Goal: Task Accomplishment & Management: Complete application form

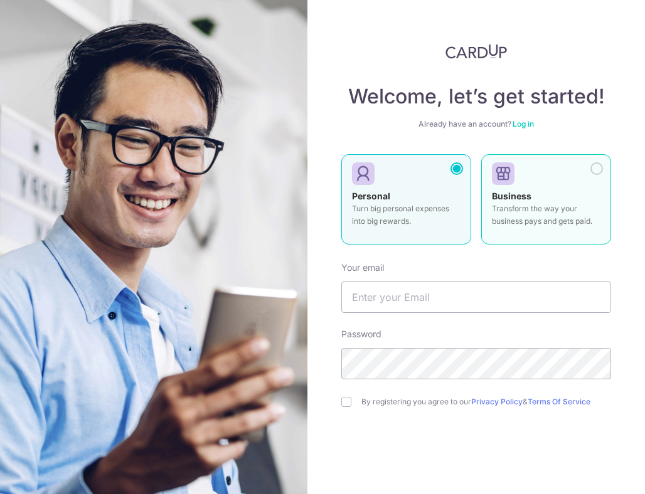
click at [546, 181] on div at bounding box center [541, 174] width 99 height 19
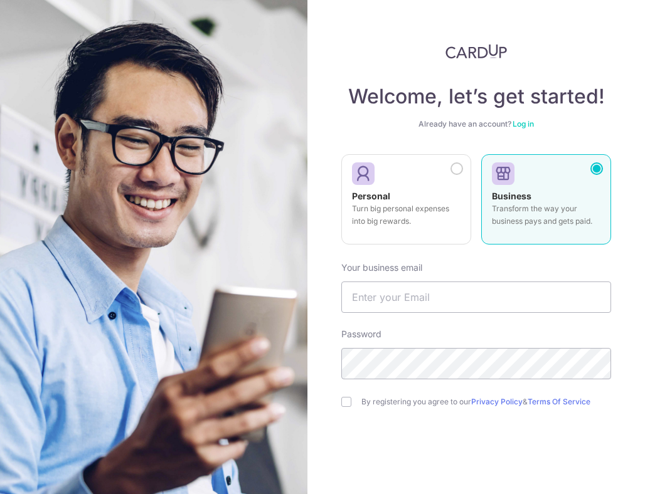
scroll to position [53, 0]
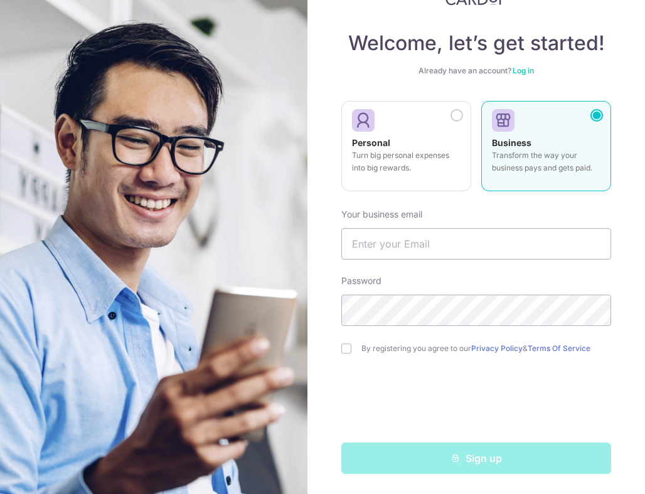
click at [494, 455] on div "Sign up" at bounding box center [476, 458] width 285 height 31
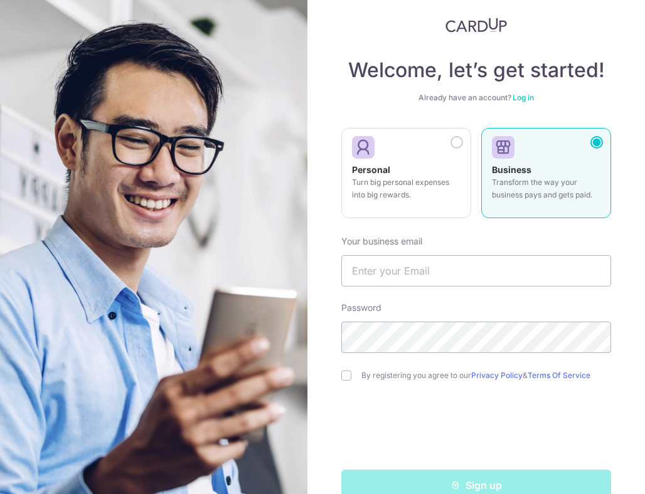
scroll to position [53, 0]
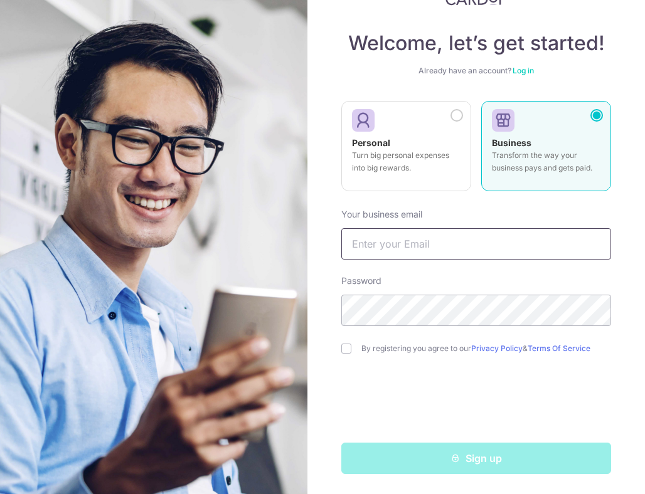
click at [447, 239] on input "text" at bounding box center [476, 243] width 270 height 31
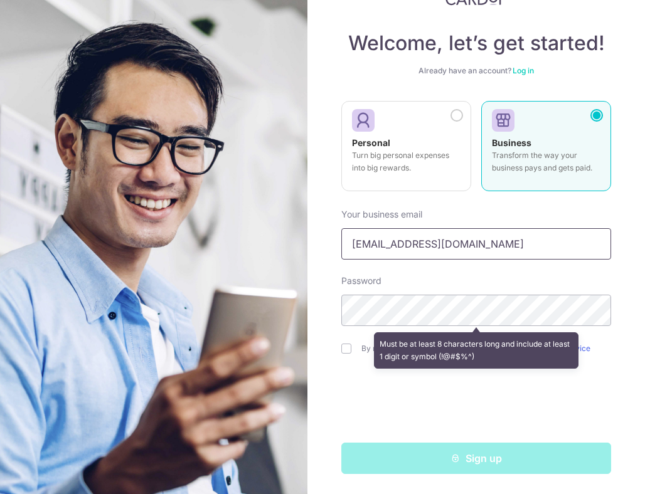
click at [459, 250] on input "hello@mahmudstandoor.com" at bounding box center [476, 243] width 270 height 31
drag, startPoint x: 516, startPoint y: 249, endPoint x: 323, endPoint y: 248, distance: 192.6
click at [323, 248] on div "Welcome, let’s get started! Already have an account? Log in Personal Turn big p…" at bounding box center [476, 247] width 338 height 494
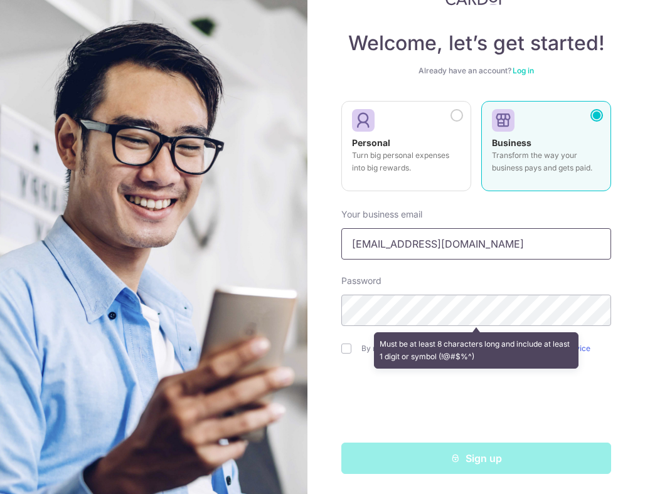
type input "mahmudstandoor@gmail.com"
click at [483, 272] on form "Your business email mahmudstandoor@gmail.com Password Must be at least 8 charac…" at bounding box center [476, 336] width 270 height 275
click at [367, 382] on div at bounding box center [476, 403] width 270 height 49
click at [347, 348] on div "Must be at least 8 characters long and include at least 1 digit or symbol (!@#$…" at bounding box center [476, 351] width 270 height 46
click at [511, 292] on div "Password Must be at least 8 characters long and include at least 1 digit or sym…" at bounding box center [476, 300] width 270 height 51
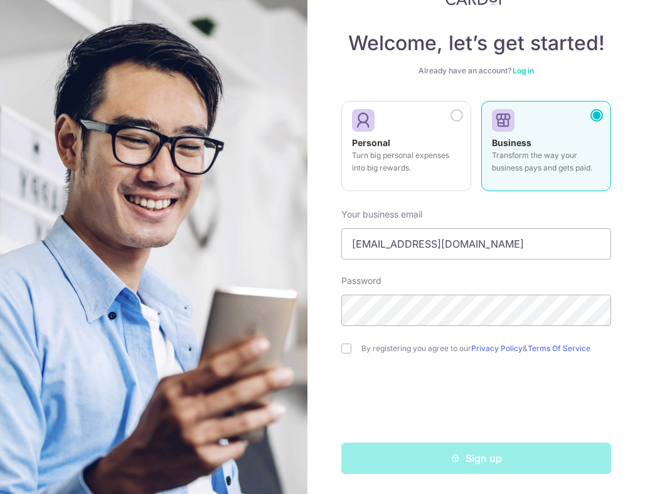
click at [422, 290] on div "Password" at bounding box center [476, 300] width 270 height 51
click at [346, 349] on input "checkbox" at bounding box center [346, 349] width 10 height 10
checkbox input "true"
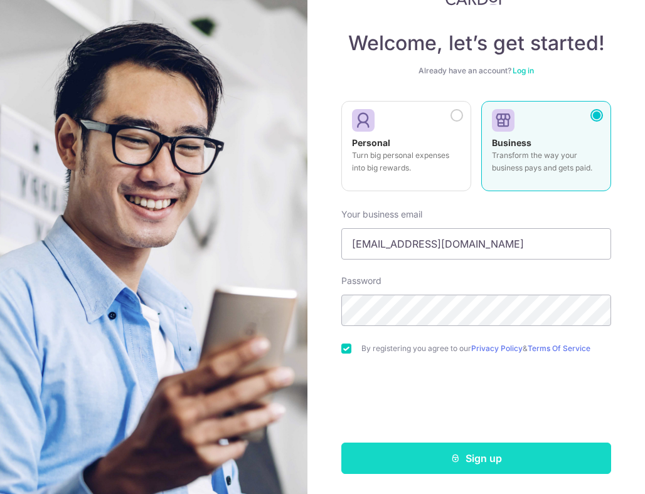
click at [466, 464] on button "Sign up" at bounding box center [476, 458] width 270 height 31
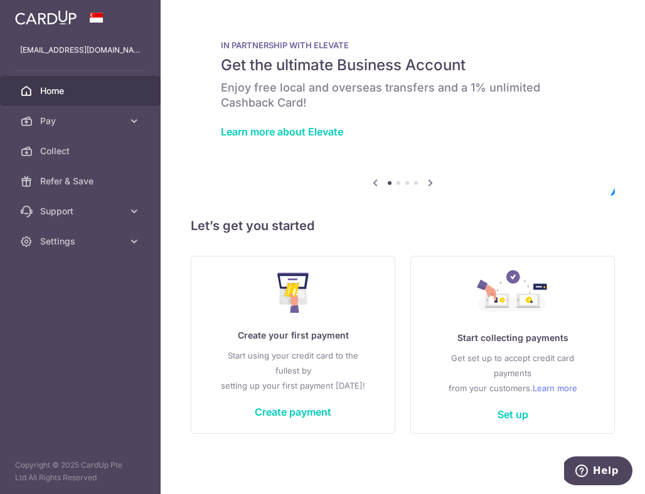
click at [430, 184] on icon at bounding box center [430, 183] width 15 height 16
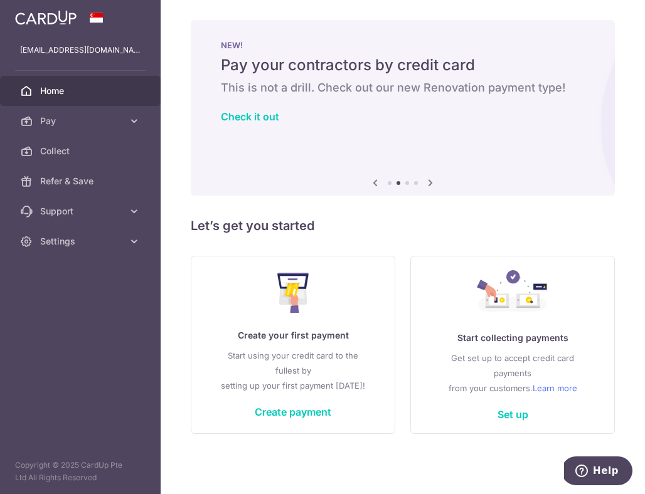
click at [430, 184] on icon at bounding box center [430, 183] width 15 height 16
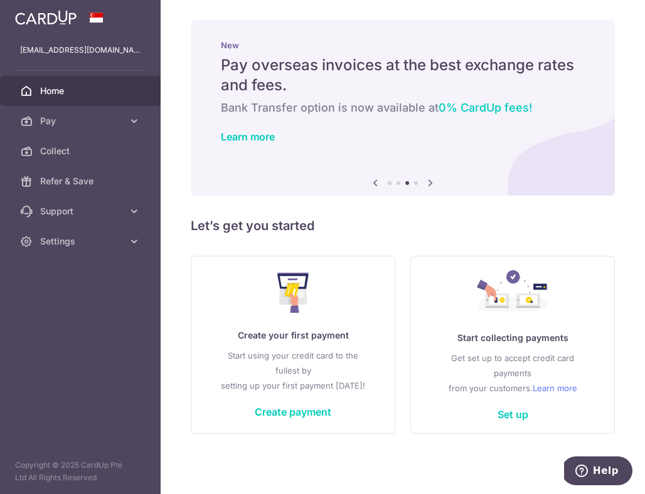
click at [430, 185] on icon at bounding box center [430, 183] width 15 height 16
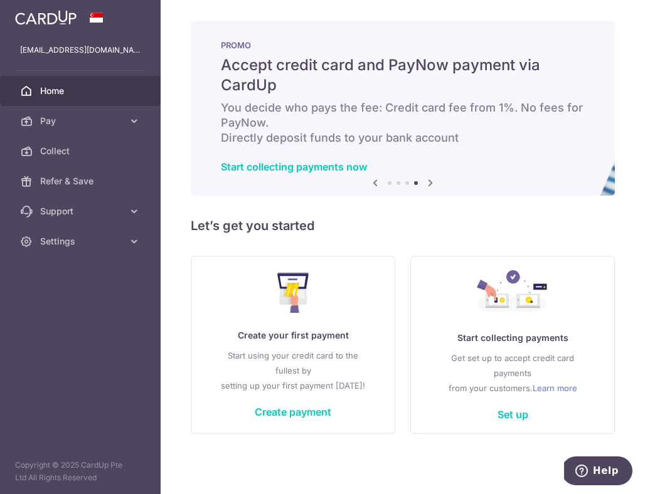
click at [429, 186] on icon at bounding box center [430, 183] width 15 height 16
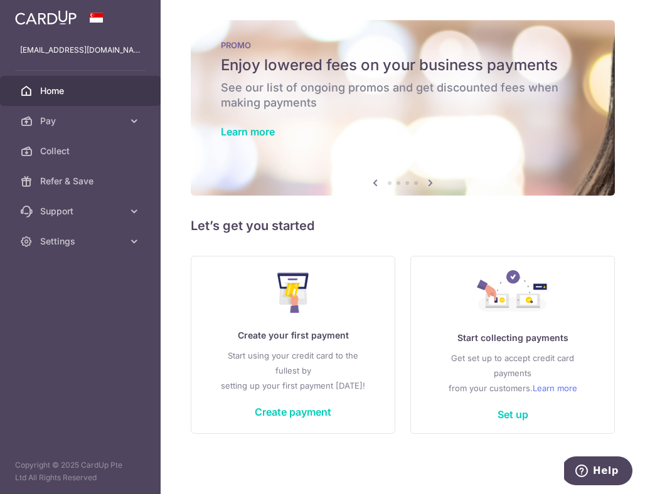
click at [382, 238] on div "× Pause Schedule Pause all future payments in this series Pause just this one p…" at bounding box center [403, 247] width 484 height 494
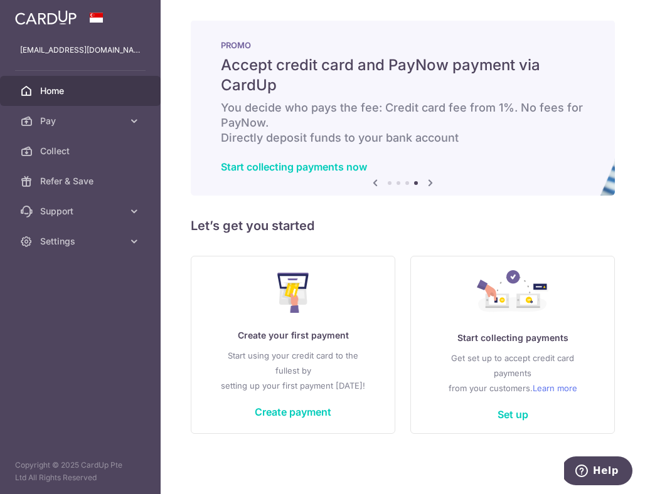
click at [413, 212] on div "× Pause Schedule Pause all future payments in this series Pause just this one p…" at bounding box center [403, 247] width 484 height 494
click at [387, 233] on h5 "Let’s get you started" at bounding box center [403, 226] width 424 height 20
click at [109, 121] on span "Pay" at bounding box center [81, 121] width 83 height 13
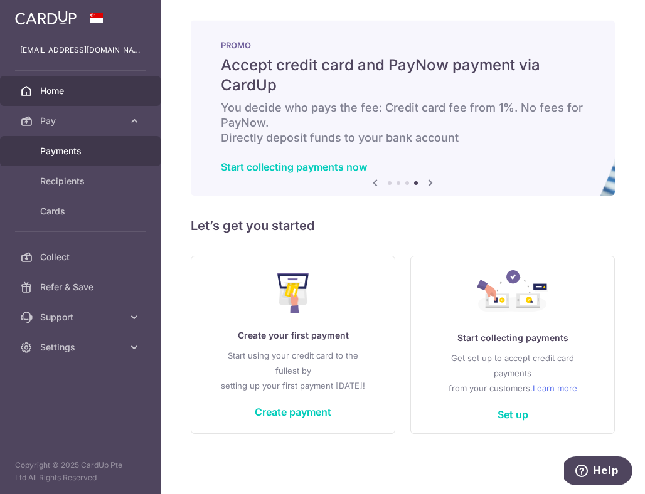
click at [94, 146] on span "Payments" at bounding box center [81, 151] width 83 height 13
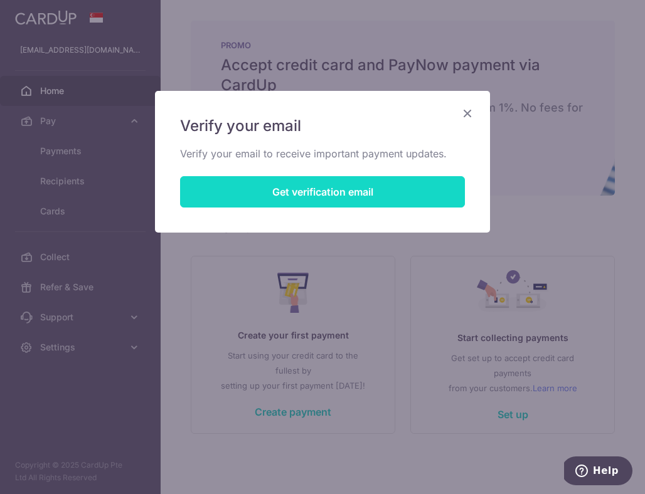
click at [372, 194] on button "Get verification email" at bounding box center [322, 191] width 285 height 31
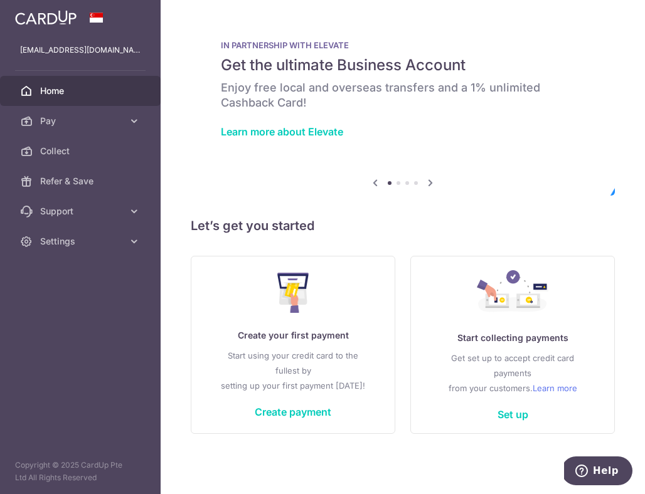
click at [375, 18] on div "× Pause Schedule Pause all future payments in this series Pause just this one p…" at bounding box center [403, 247] width 484 height 494
click at [389, 138] on div "IN PARTNERSHIP WITH ELEVATE Get the ultimate Business Account Enjoy free local …" at bounding box center [403, 90] width 424 height 141
click at [410, 127] on div "Learn more about Elevate" at bounding box center [403, 132] width 364 height 13
click at [142, 120] on link "Pay" at bounding box center [80, 121] width 161 height 30
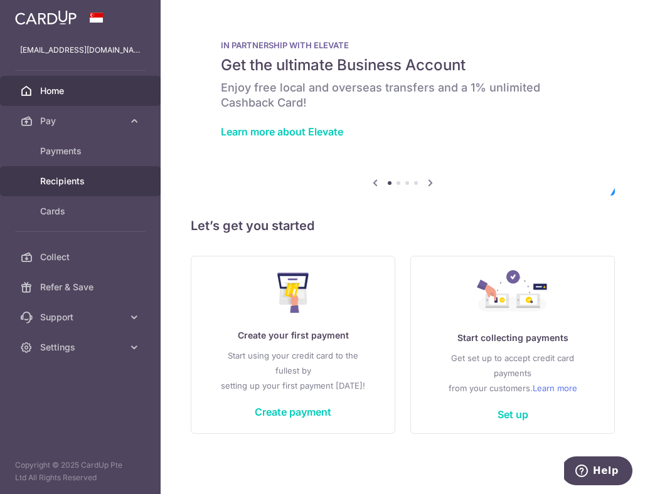
click at [105, 185] on span "Recipients" at bounding box center [81, 181] width 83 height 13
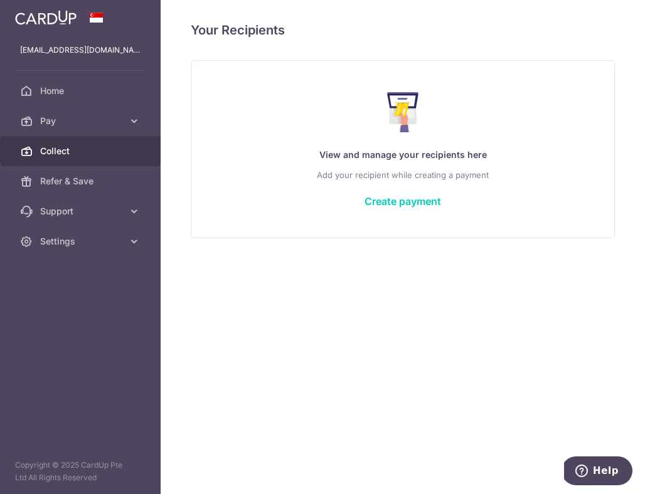
click at [110, 144] on link "Collect" at bounding box center [80, 151] width 161 height 30
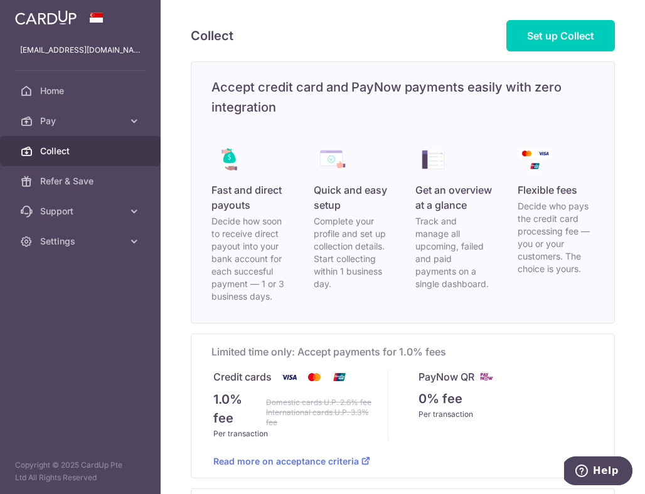
scroll to position [7, 0]
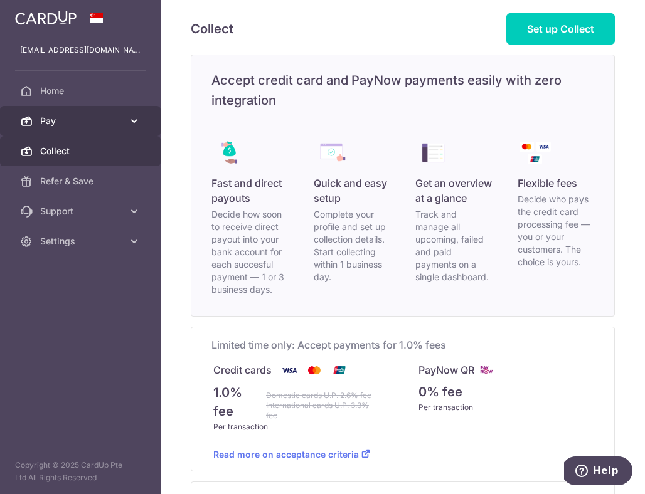
click at [117, 119] on span "Pay" at bounding box center [81, 121] width 83 height 13
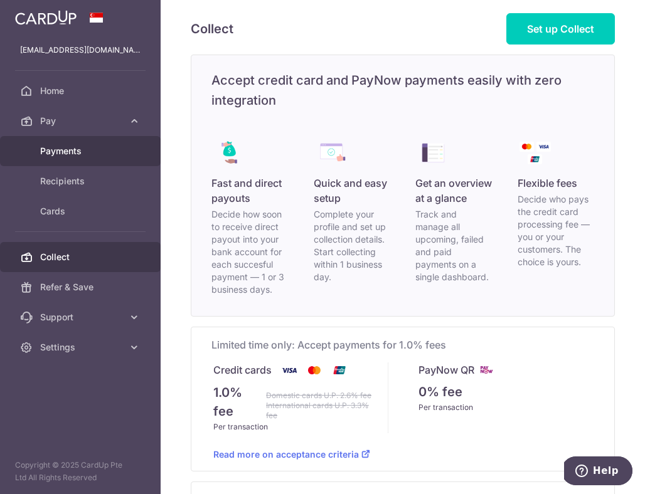
click at [99, 147] on span "Payments" at bounding box center [81, 151] width 83 height 13
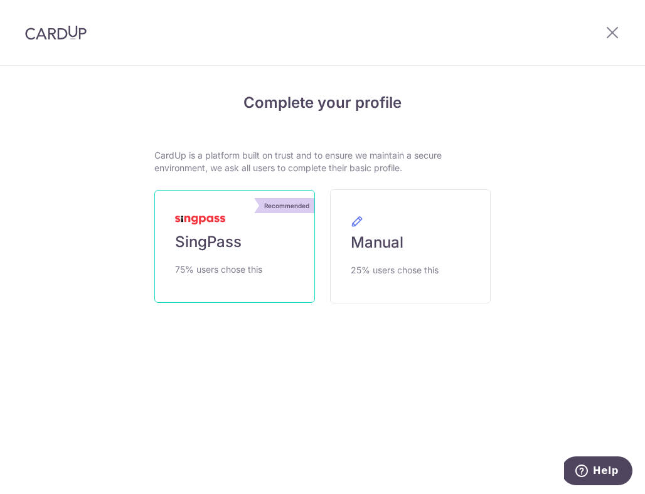
click at [238, 236] on span "SingPass" at bounding box center [208, 242] width 67 height 20
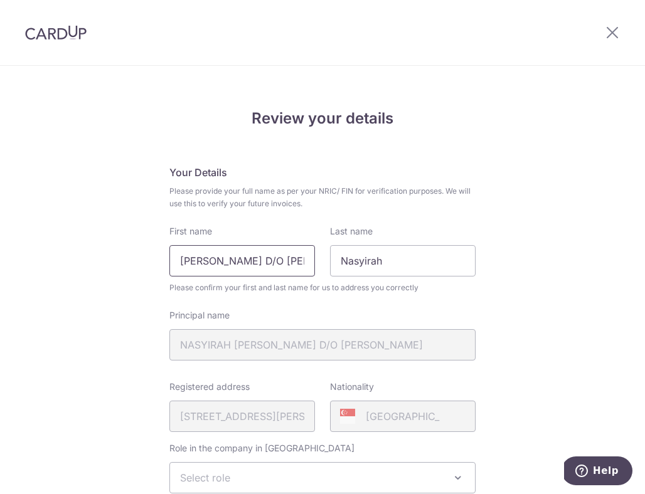
click at [265, 262] on input "Parveen D/O Mahmud Hussin" at bounding box center [242, 260] width 146 height 31
click at [275, 262] on input "Parveen D/O Mahmud Hussin" at bounding box center [242, 260] width 146 height 31
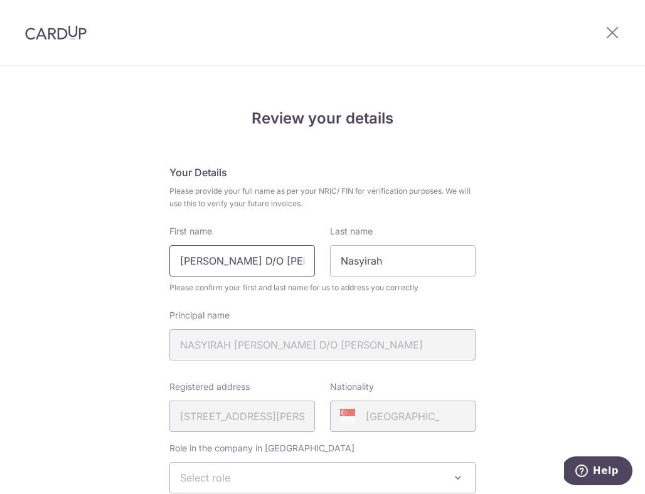
click at [275, 262] on input "Parveen D/O Mahmud Hussin" at bounding box center [242, 260] width 146 height 31
type input "Nasyirah"
click at [369, 267] on input "Nasyirah" at bounding box center [403, 260] width 146 height 31
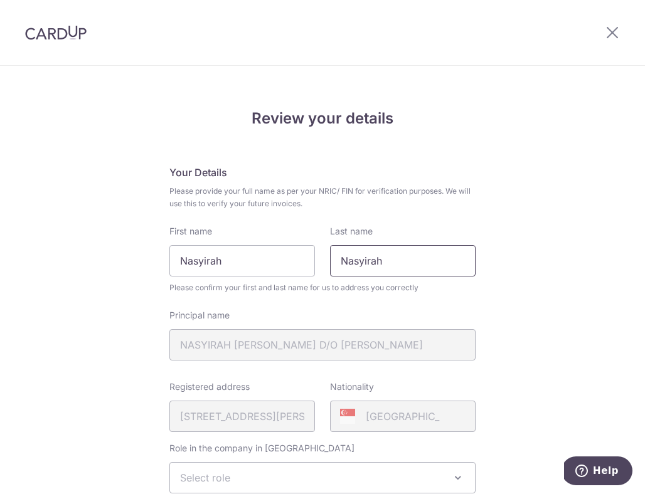
click at [369, 267] on input "Nasyirah" at bounding box center [403, 260] width 146 height 31
paste input "Parveen D/O Mahmud Hussin"
type input "Parveen D/O Mahmud Hussin"
click at [280, 261] on input "Nasyirah" at bounding box center [242, 260] width 146 height 31
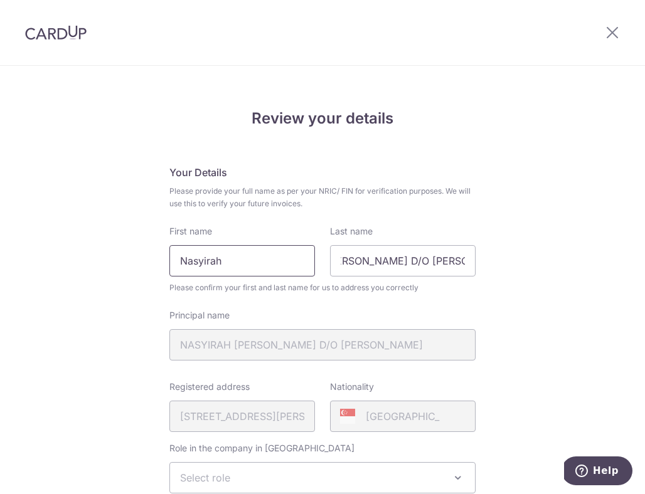
scroll to position [0, 0]
type input "Nasyirah Parveen"
drag, startPoint x: 384, startPoint y: 259, endPoint x: 289, endPoint y: 257, distance: 94.8
click at [289, 257] on div "First name Nasyirah Parveen Last name Parveen D/O Mahmud Hussin" at bounding box center [322, 250] width 321 height 51
type input "D/O Mahmud Hussin"
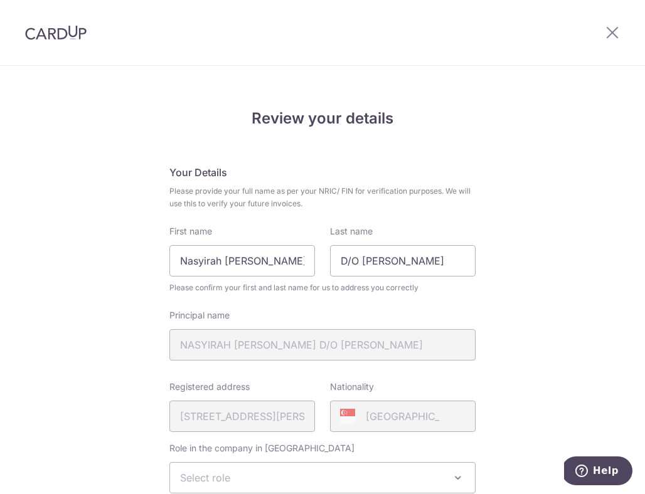
click at [579, 235] on div "Review your details Your Details Please provide your full name as per your NRIC…" at bounding box center [322, 498] width 645 height 863
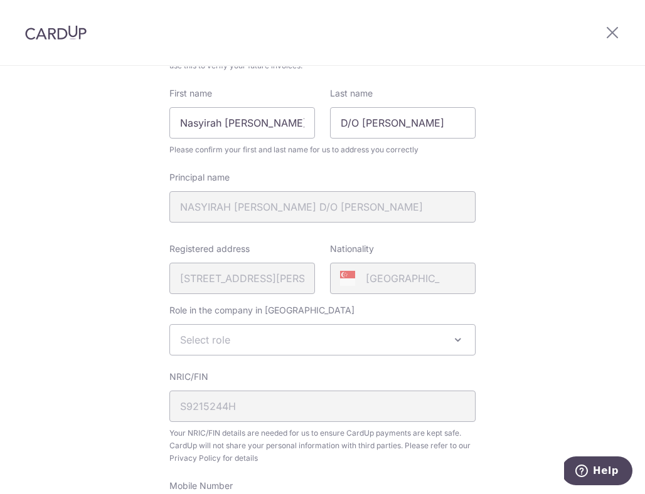
scroll to position [139, 0]
click at [452, 321] on div "Role in the company in ACRA Select role Director/Shareholder Other Select role" at bounding box center [322, 328] width 306 height 51
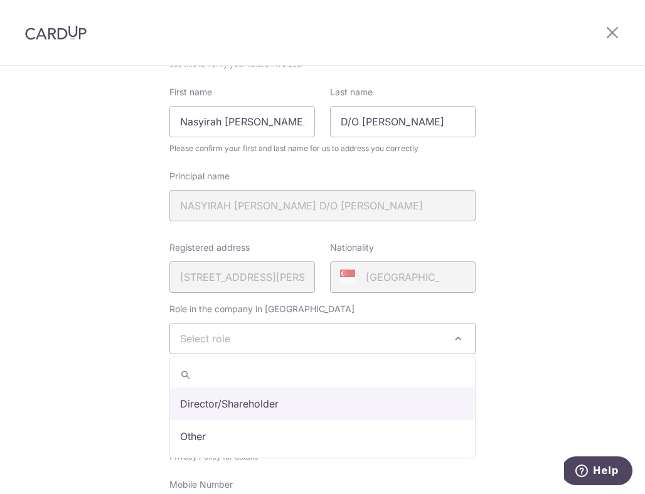
click at [452, 346] on span "Select role" at bounding box center [322, 338] width 306 height 31
select select "director"
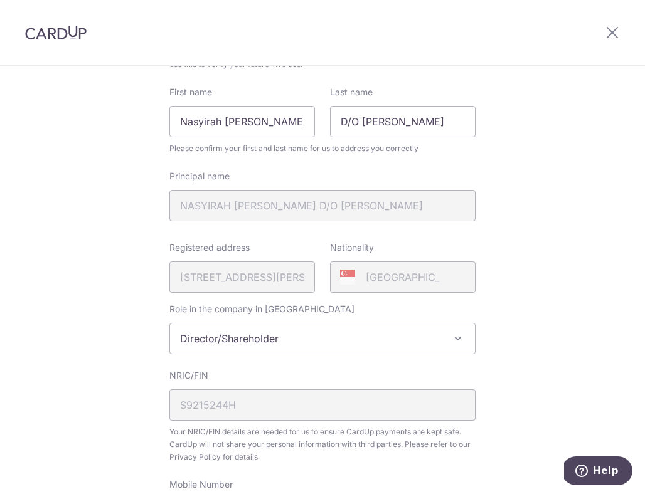
click at [396, 342] on span "Director/Shareholder" at bounding box center [322, 339] width 305 height 30
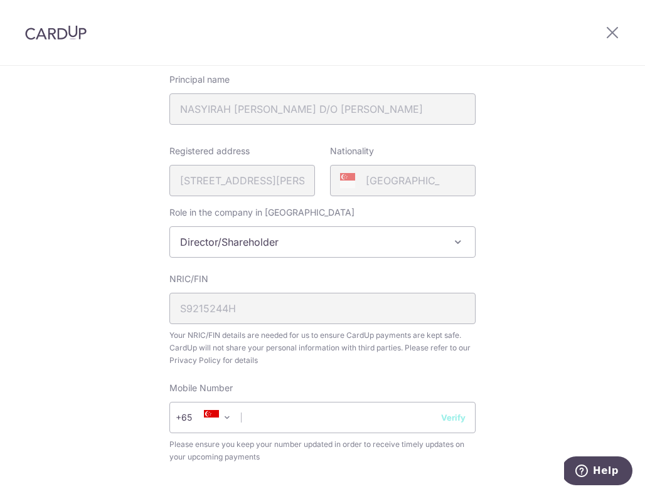
scroll to position [366, 0]
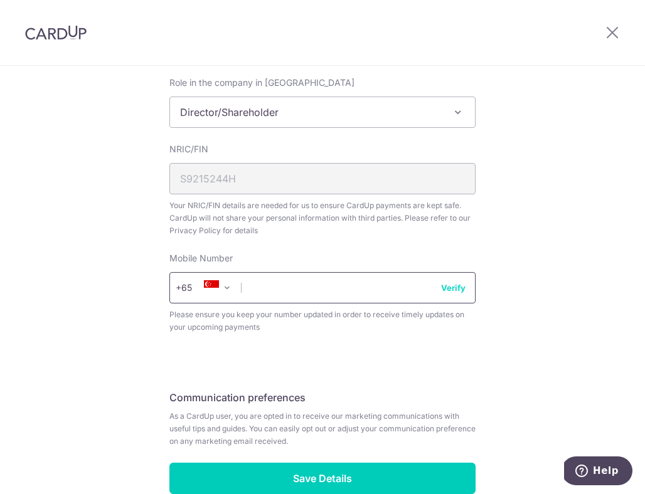
click at [341, 296] on input "text" at bounding box center [322, 287] width 306 height 31
type input "93371940"
click at [444, 370] on div "Review your details Your Details Please provide your full name as per your NRIC…" at bounding box center [322, 117] width 306 height 753
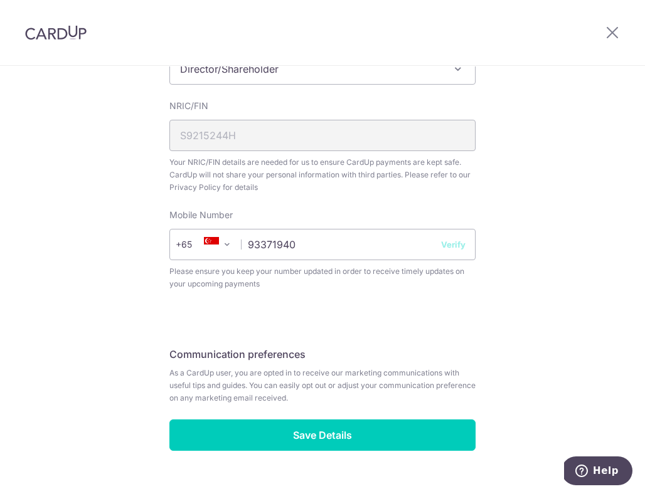
scroll to position [435, 0]
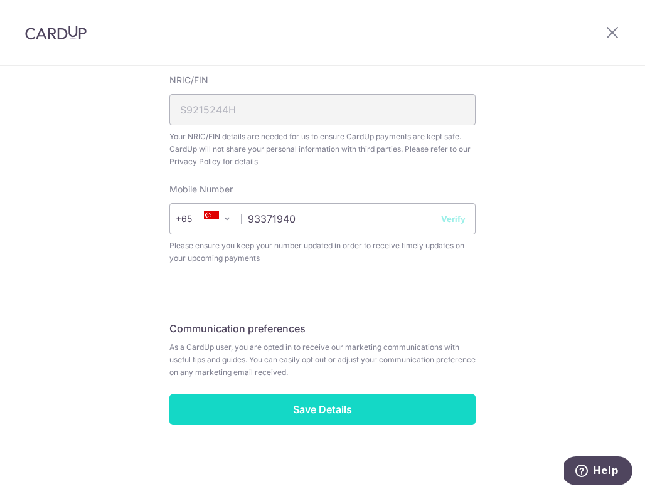
click at [357, 417] on input "Save Details" at bounding box center [322, 409] width 306 height 31
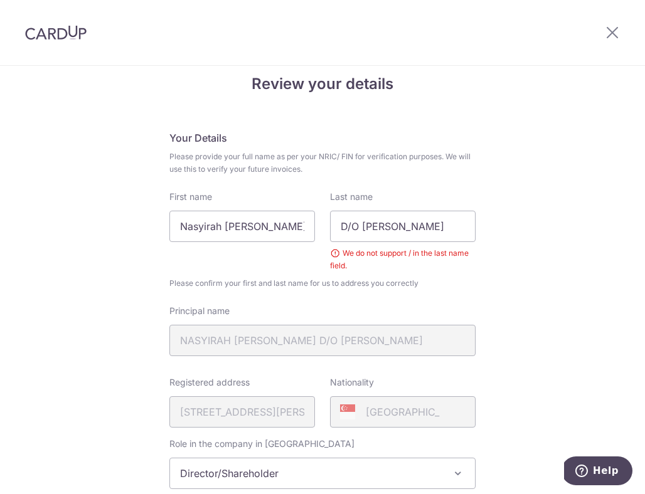
scroll to position [29, 0]
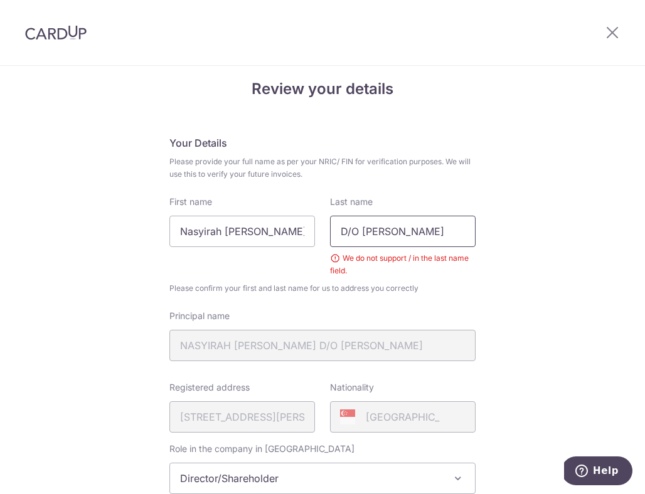
click at [353, 231] on input "D/O [PERSON_NAME]" at bounding box center [403, 231] width 146 height 31
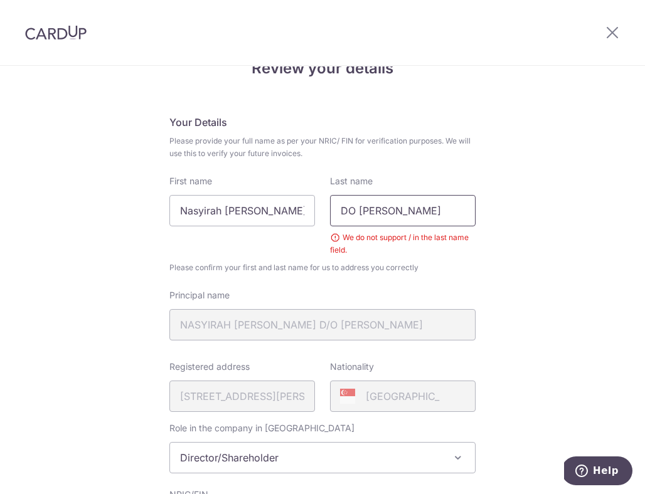
scroll to position [61, 0]
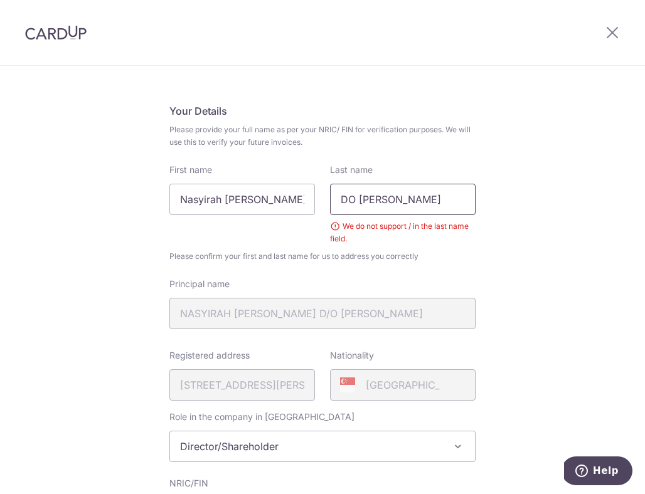
click at [385, 197] on input "DO [PERSON_NAME]" at bounding box center [403, 199] width 146 height 31
click at [385, 197] on input "DO Mahmud Hussin" at bounding box center [403, 199] width 146 height 31
type input "[PERSON_NAME]"
click at [252, 209] on input "Nasyirah Parveen" at bounding box center [242, 199] width 146 height 31
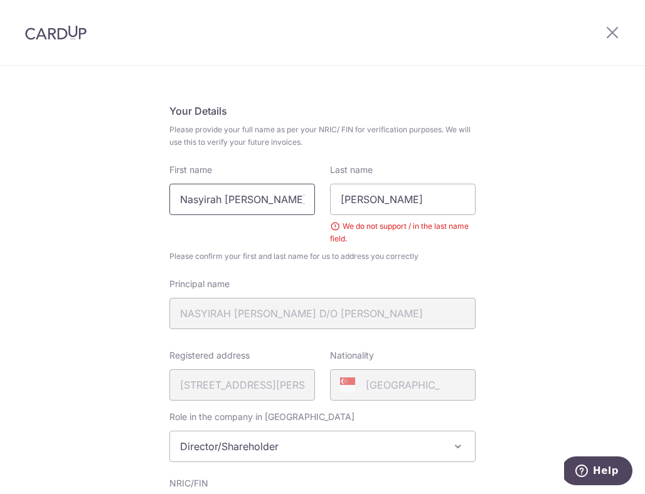
click at [252, 209] on input "Nasyirah Parveen" at bounding box center [242, 199] width 146 height 31
type input "Nasyirah"
click at [395, 287] on div "Principal name NASYIRAH PARVEEN D/O MAHMUD HUSSIN" at bounding box center [322, 303] width 306 height 51
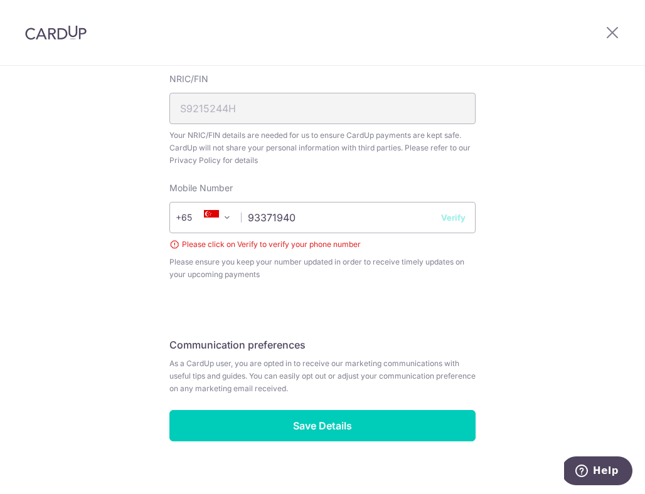
scroll to position [483, 0]
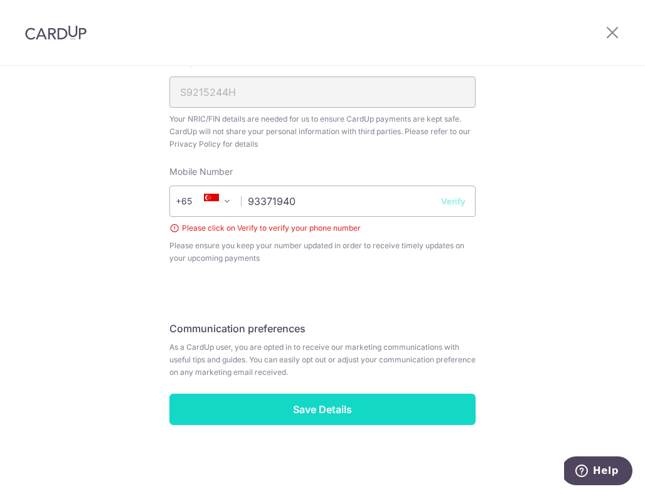
click at [371, 405] on input "Save Details" at bounding box center [322, 409] width 306 height 31
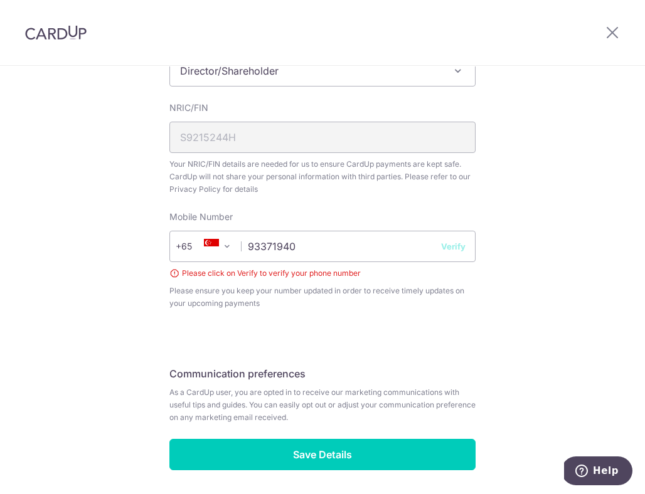
scroll to position [402, 0]
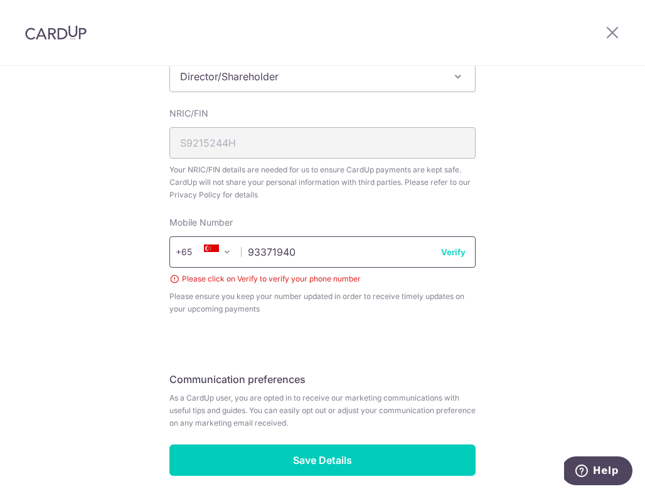
click at [341, 243] on input "93371940" at bounding box center [322, 252] width 306 height 31
click at [447, 254] on button "Verify" at bounding box center [453, 252] width 24 height 13
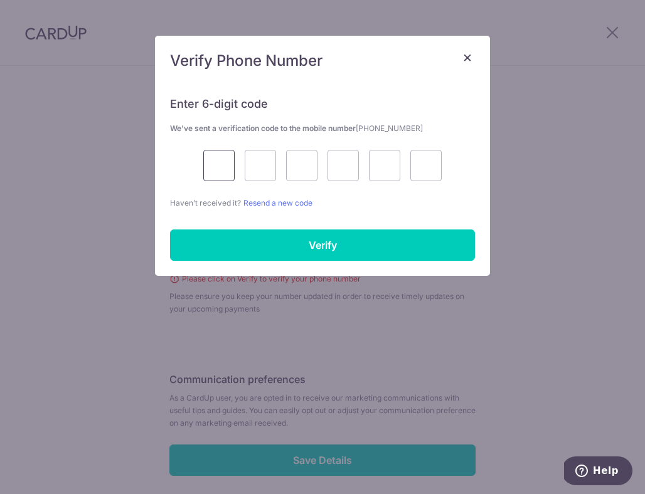
click at [228, 158] on input "text" at bounding box center [218, 165] width 31 height 31
type input "4"
type input "7"
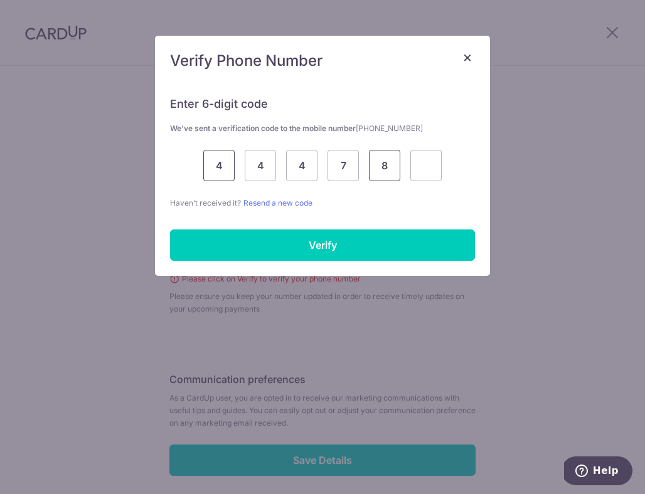
type input "8"
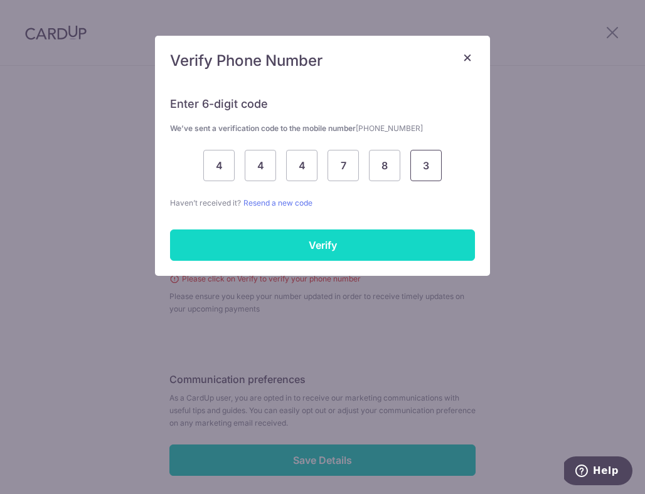
type input "3"
click at [297, 241] on input "Verify" at bounding box center [322, 245] width 305 height 31
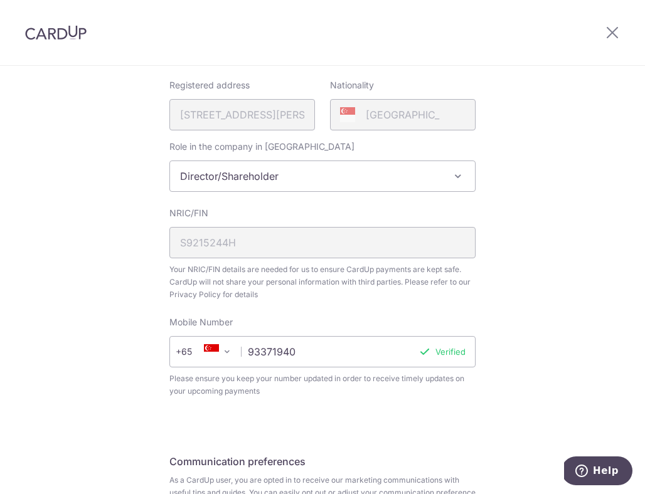
scroll to position [435, 0]
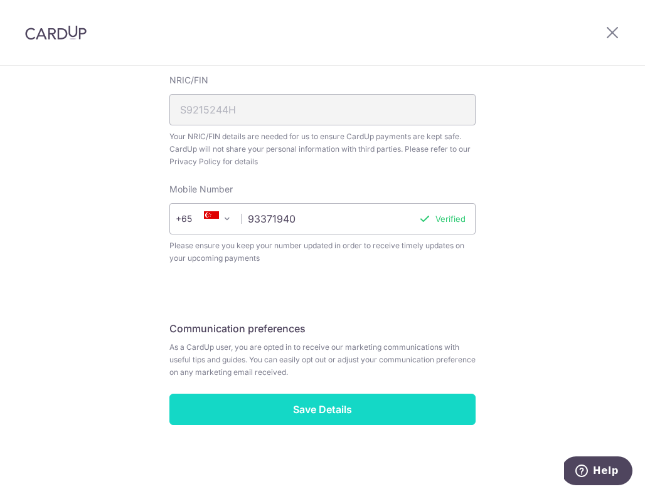
click at [333, 402] on input "Save Details" at bounding box center [322, 409] width 306 height 31
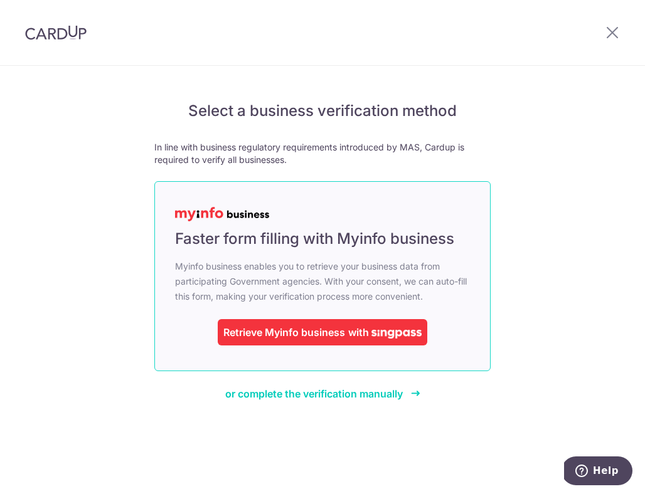
click at [324, 333] on div "Retrieve Myinfo business" at bounding box center [284, 332] width 122 height 15
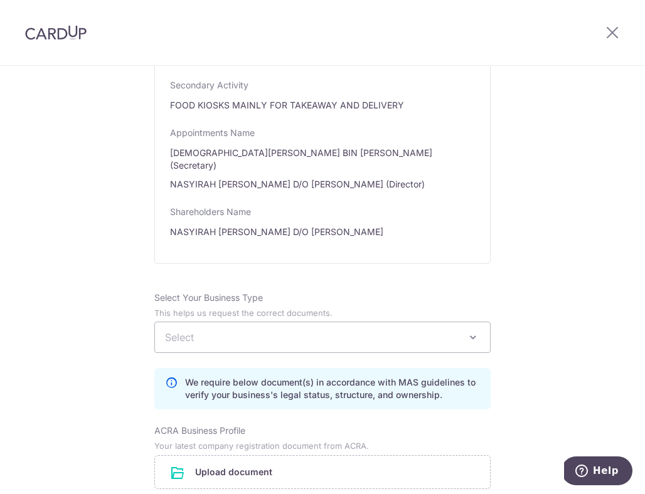
scroll to position [661, 0]
click at [430, 324] on span "Select" at bounding box center [322, 336] width 335 height 30
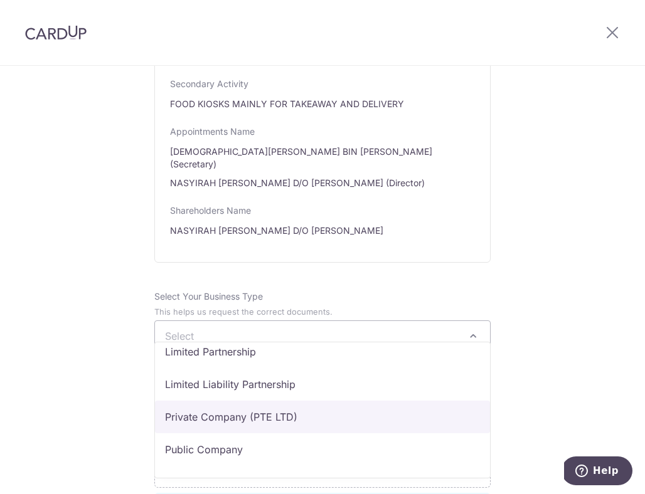
scroll to position [103, 0]
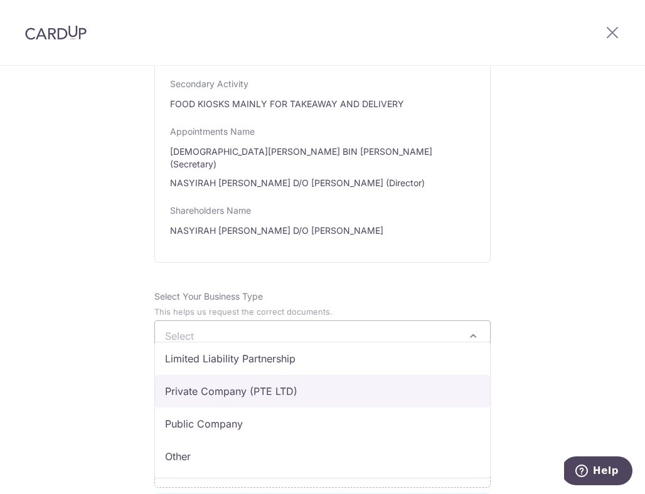
select select "Private Company (PTE LTD)"
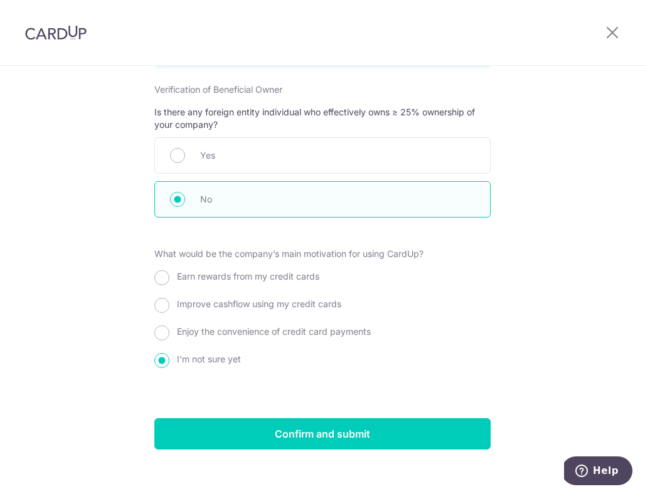
scroll to position [1297, 0]
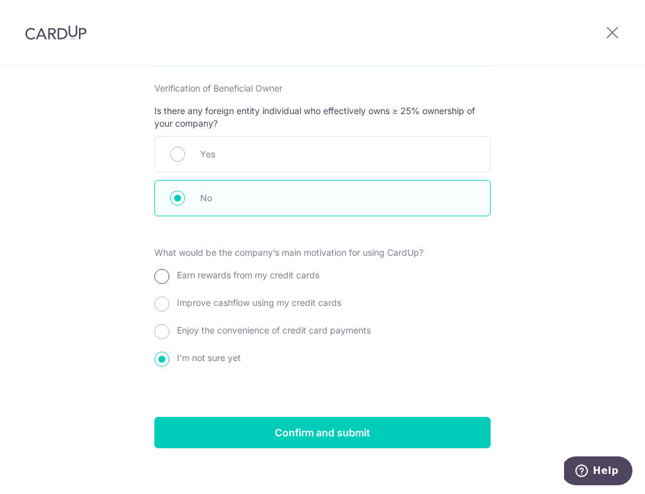
click at [162, 269] on input "Earn rewards from my credit cards" at bounding box center [161, 276] width 15 height 15
radio input "true"
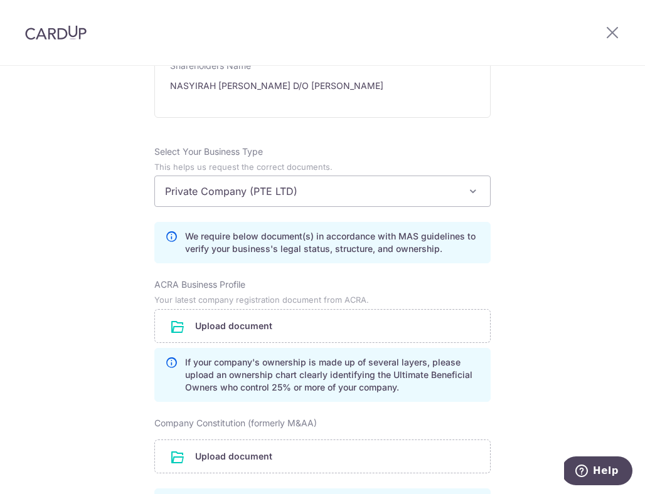
scroll to position [803, 0]
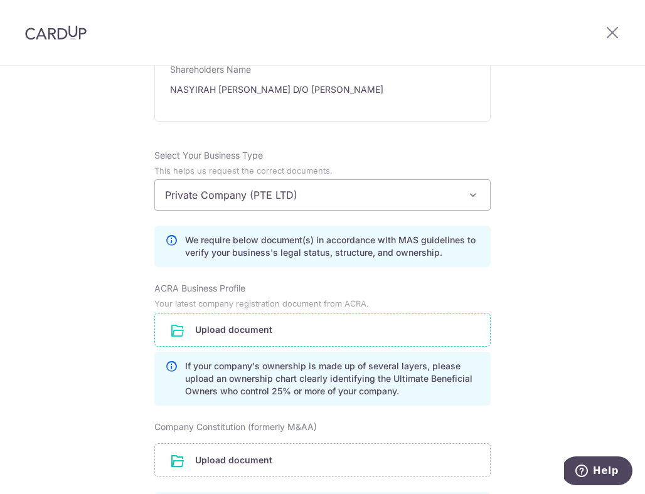
click at [306, 319] on input "file" at bounding box center [322, 330] width 335 height 33
click at [402, 314] on input "file" at bounding box center [322, 330] width 335 height 33
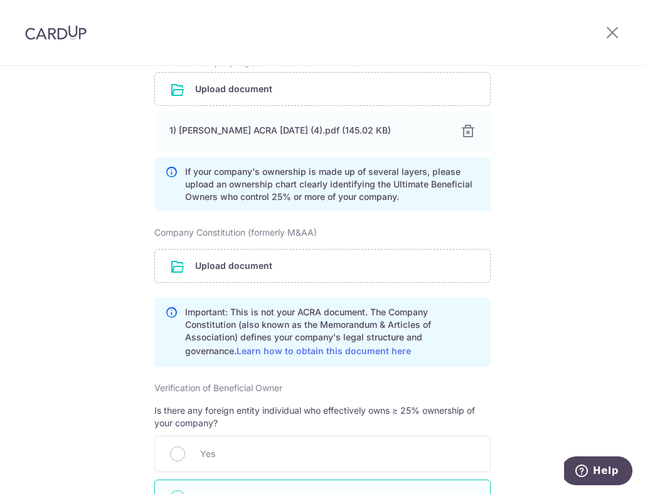
scroll to position [1061, 0]
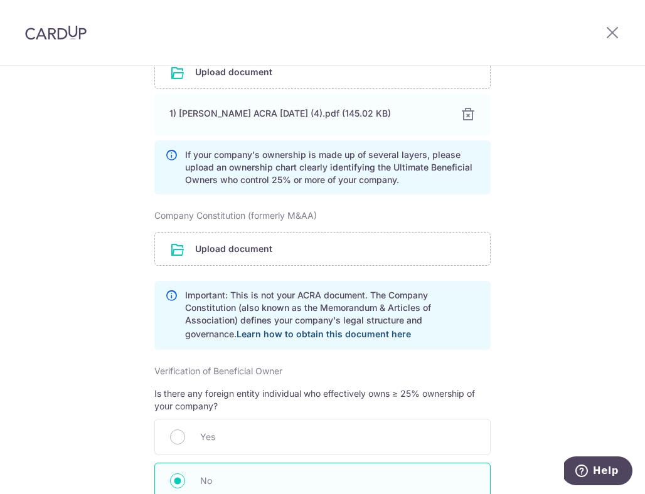
click at [319, 329] on link "Learn how to obtain this document here" at bounding box center [324, 334] width 174 height 11
click at [270, 233] on input "file" at bounding box center [322, 249] width 335 height 33
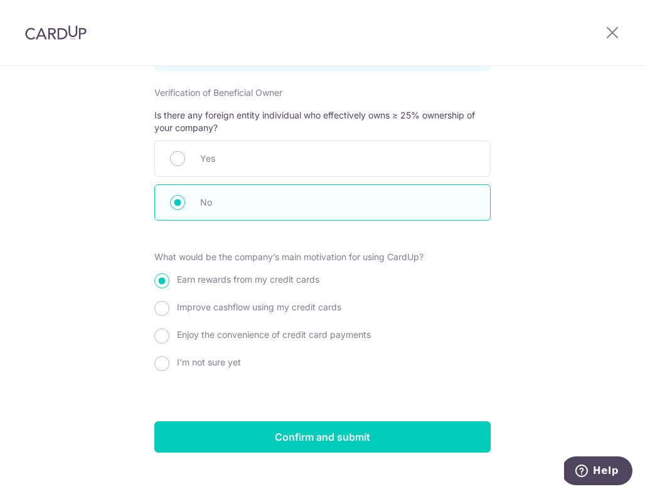
scroll to position [1390, 0]
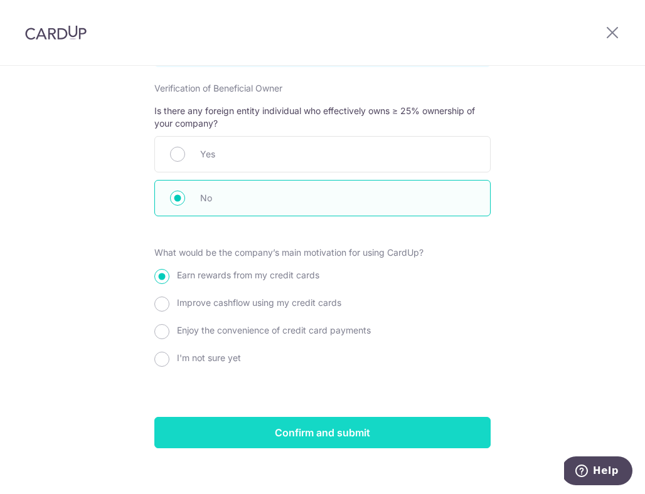
click at [340, 419] on input "Confirm and submit" at bounding box center [322, 432] width 336 height 31
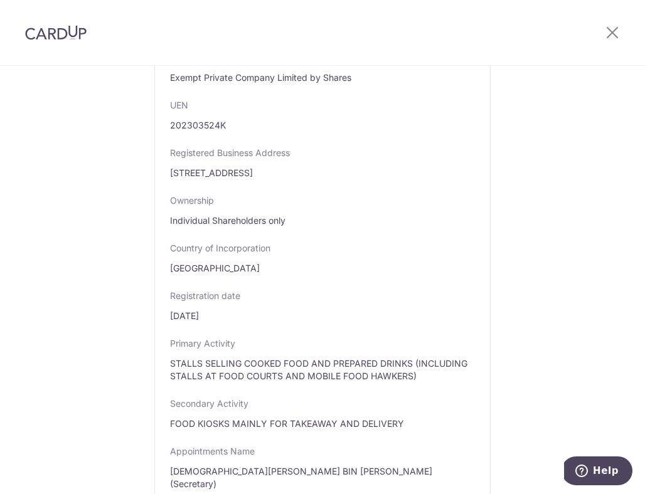
scroll to position [380, 0]
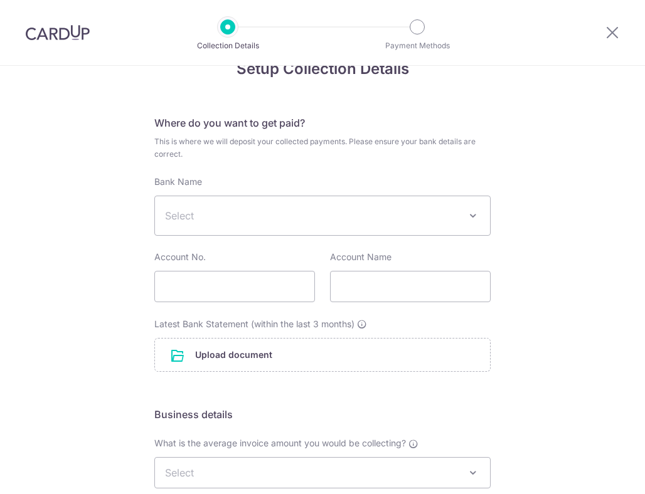
scroll to position [31, 0]
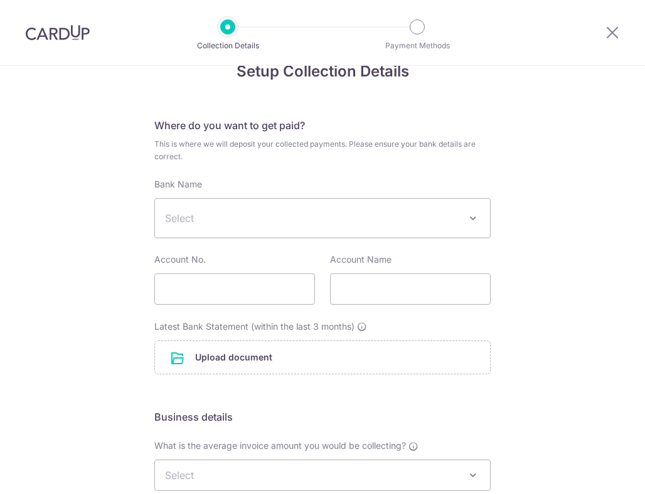
click at [367, 232] on span "Select" at bounding box center [322, 218] width 335 height 39
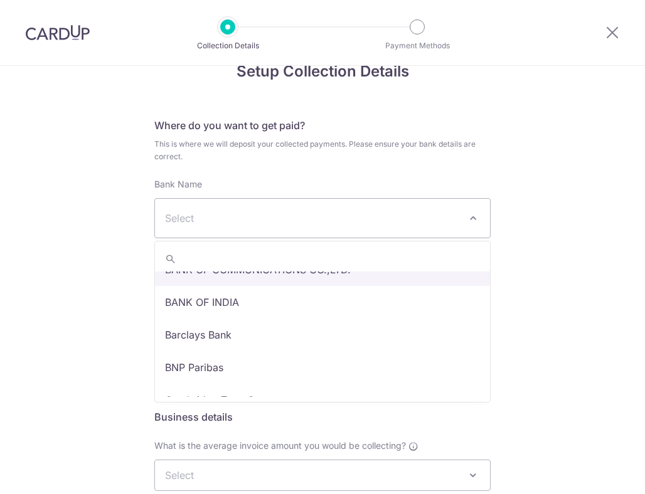
scroll to position [298, 0]
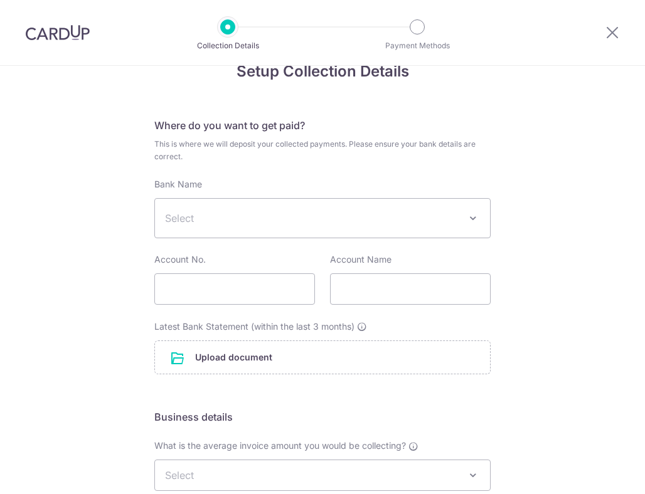
click at [524, 149] on div "Setup Collection Details Where do you want to get paid? This is where we will d…" at bounding box center [322, 406] width 645 height 742
